Goal: Contribute content: Add original content to the website for others to see

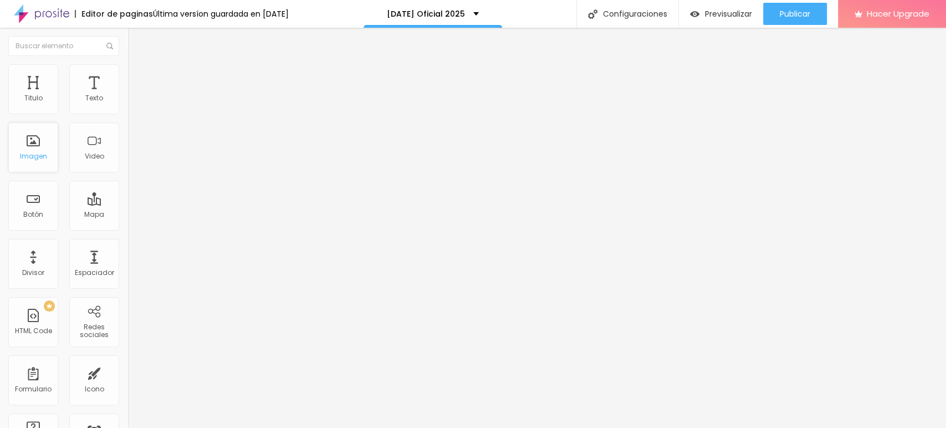
click at [45, 150] on div "Imagen" at bounding box center [33, 147] width 50 height 50
click at [127, 95] on span "Cambiar image" at bounding box center [158, 90] width 62 height 9
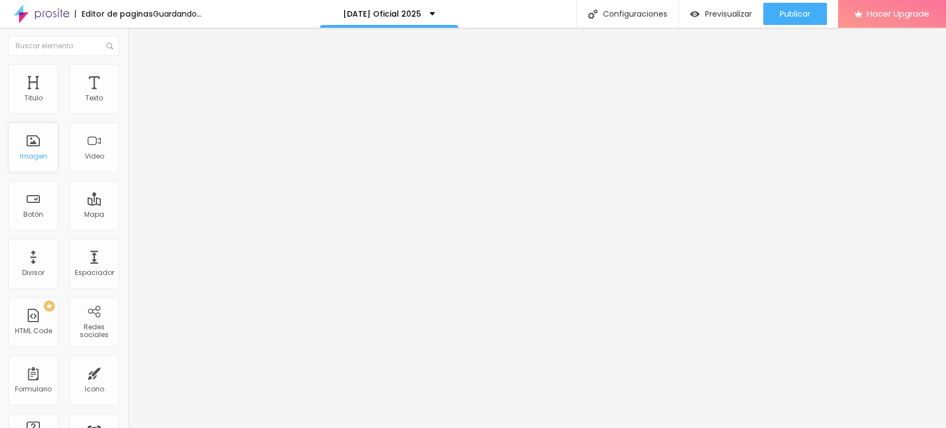
click at [40, 154] on div "Imagen" at bounding box center [33, 156] width 27 height 8
click at [127, 95] on span "Cambiar image" at bounding box center [158, 90] width 62 height 9
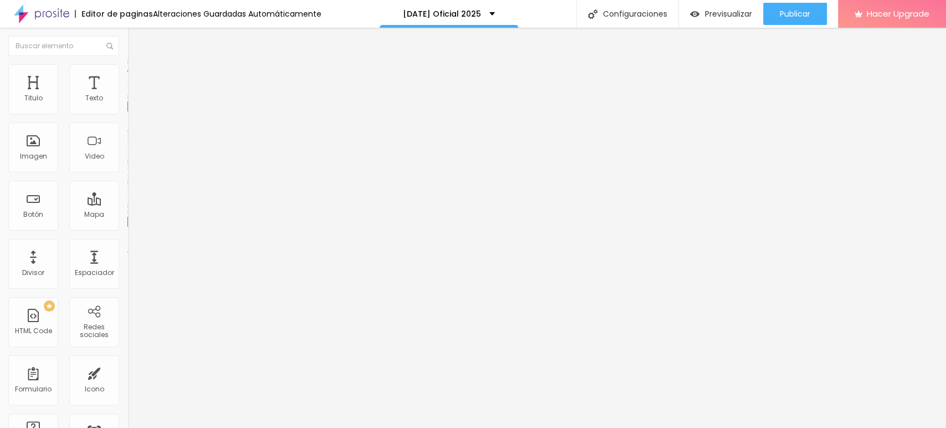
click at [127, 95] on span "Cambiar image" at bounding box center [158, 90] width 62 height 9
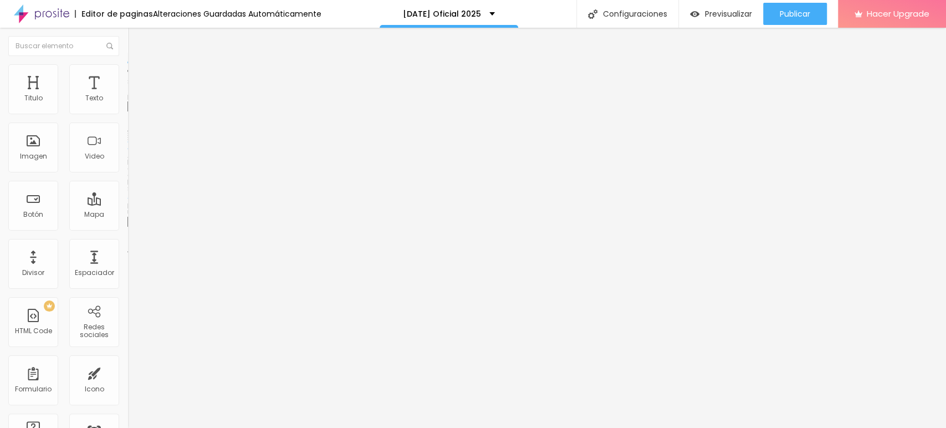
click at [127, 95] on span "Cambiar image" at bounding box center [158, 90] width 62 height 9
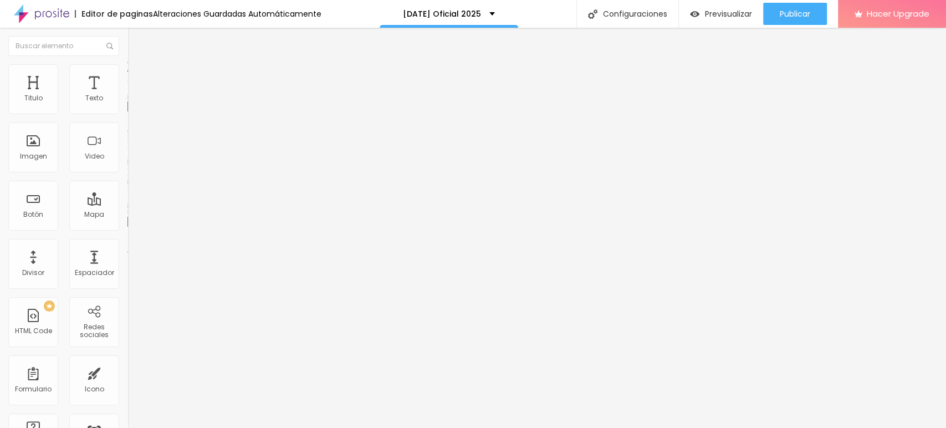
click at [127, 95] on span "Cambiar image" at bounding box center [158, 90] width 62 height 9
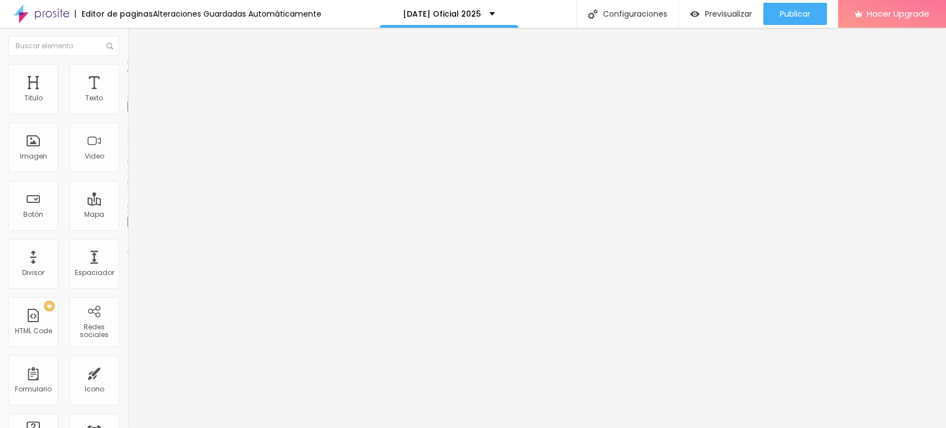
click at [127, 95] on span "Cambiar image" at bounding box center [158, 90] width 62 height 9
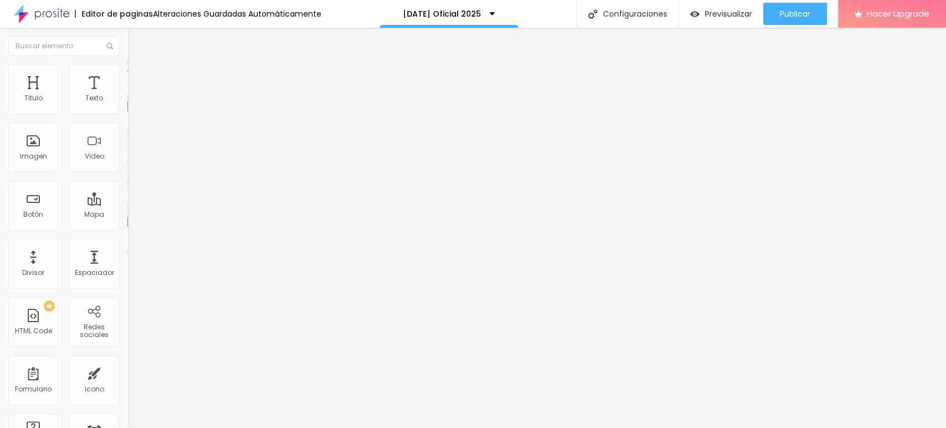
click at [127, 95] on span "Cambiar image" at bounding box center [158, 90] width 62 height 9
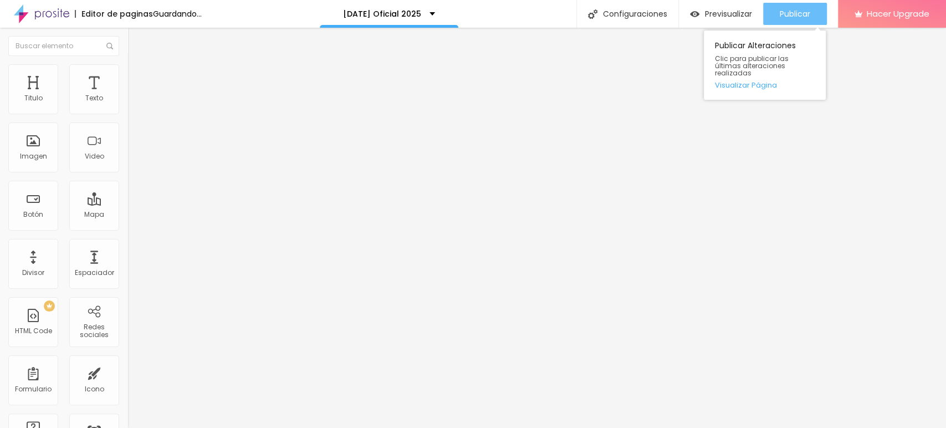
click at [795, 18] on span "Publicar" at bounding box center [794, 13] width 30 height 9
click at [807, 19] on div "Publicar" at bounding box center [794, 14] width 30 height 22
